Goal: Task Accomplishment & Management: Use online tool/utility

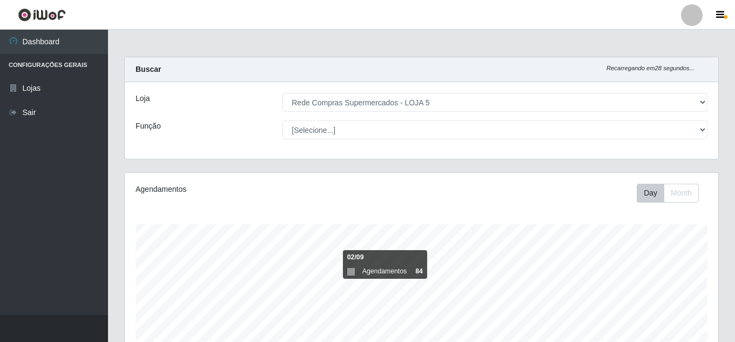
select select "397"
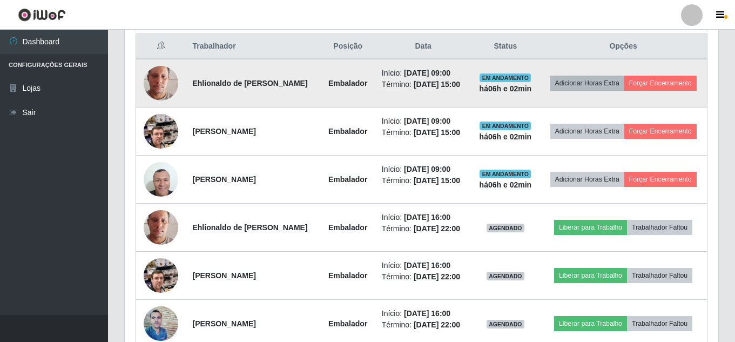
scroll to position [224, 593]
click at [636, 91] on button "Forçar Encerramento" at bounding box center [660, 83] width 72 height 15
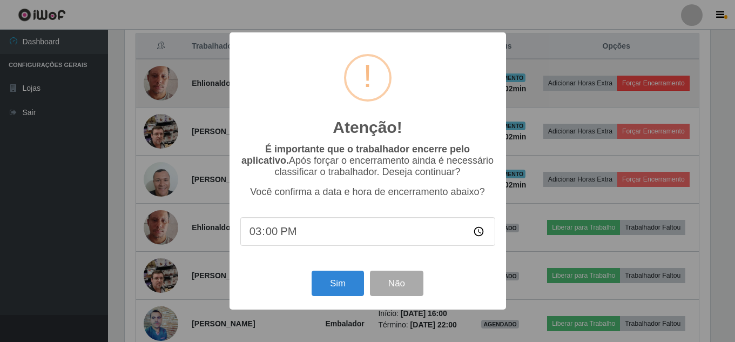
scroll to position [224, 588]
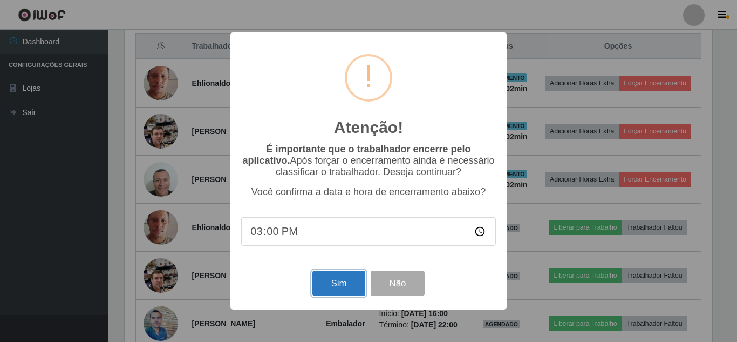
click at [333, 289] on button "Sim" at bounding box center [339, 282] width 52 height 25
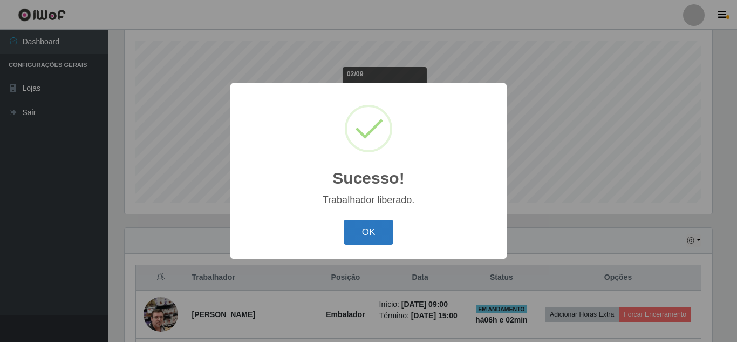
click at [369, 236] on button "OK" at bounding box center [369, 232] width 50 height 25
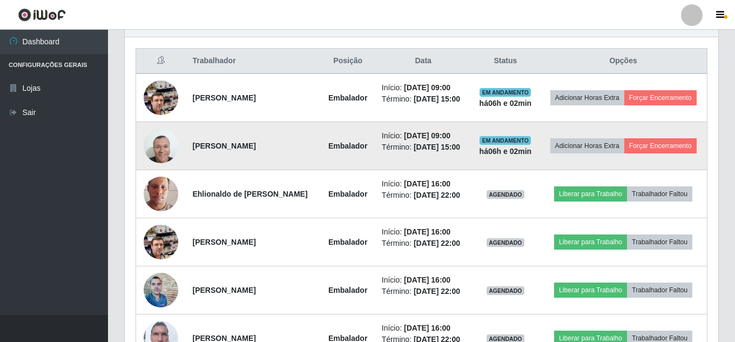
scroll to position [399, 0]
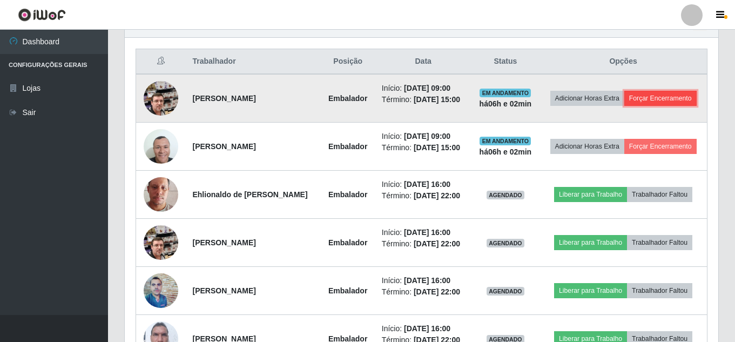
click at [624, 106] on button "Forçar Encerramento" at bounding box center [660, 98] width 72 height 15
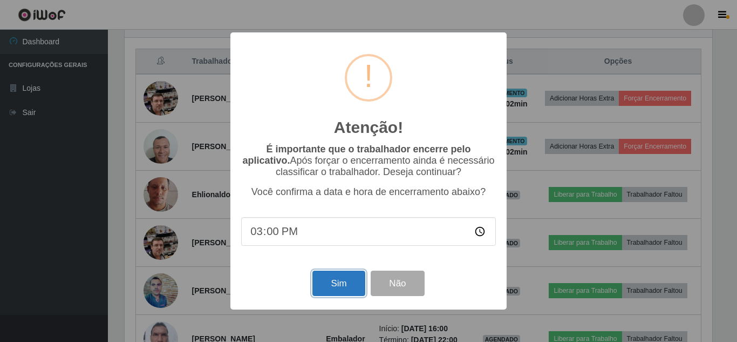
click at [339, 287] on button "Sim" at bounding box center [339, 282] width 52 height 25
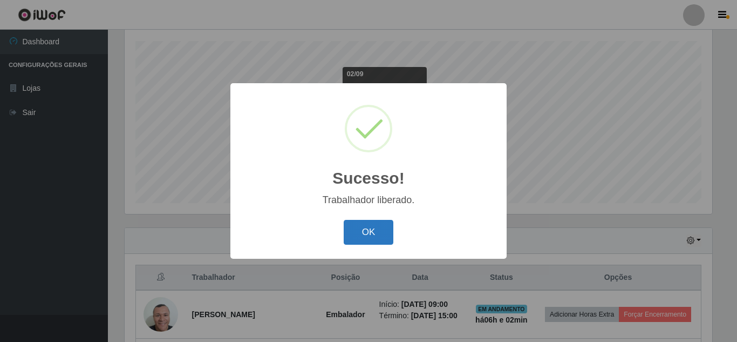
click at [369, 229] on button "OK" at bounding box center [369, 232] width 50 height 25
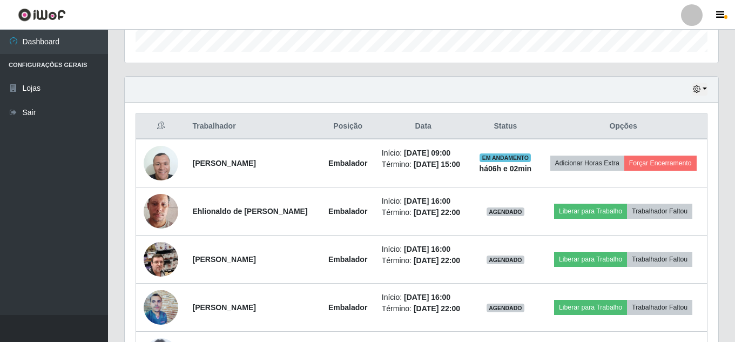
scroll to position [345, 0]
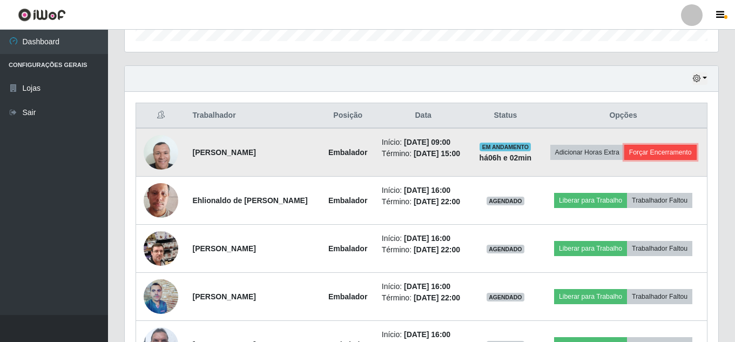
click at [624, 160] on button "Forçar Encerramento" at bounding box center [660, 152] width 72 height 15
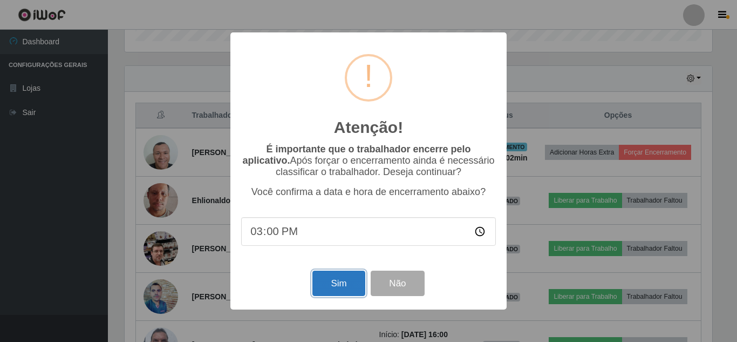
click at [326, 285] on button "Sim" at bounding box center [339, 282] width 52 height 25
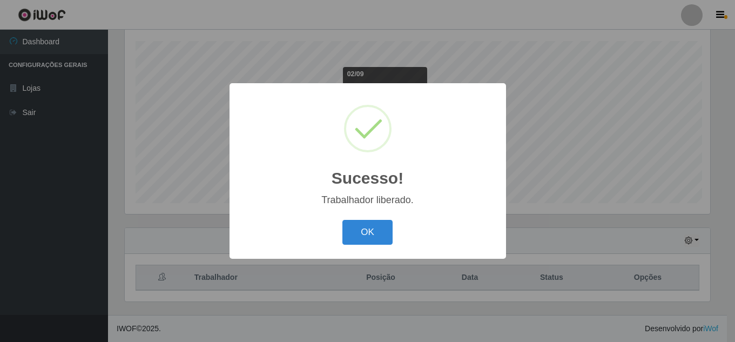
scroll to position [0, 0]
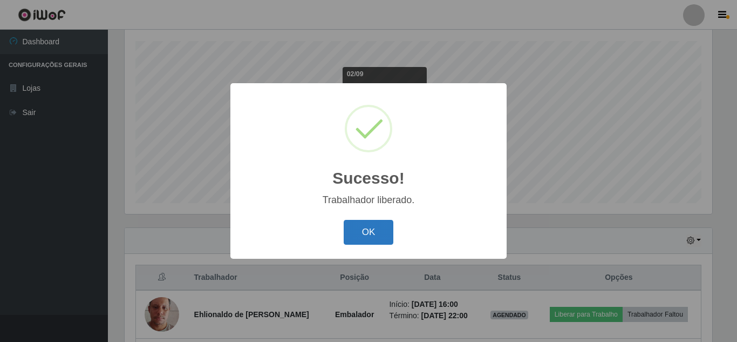
click at [365, 229] on button "OK" at bounding box center [369, 232] width 50 height 25
